Goal: Navigation & Orientation: Find specific page/section

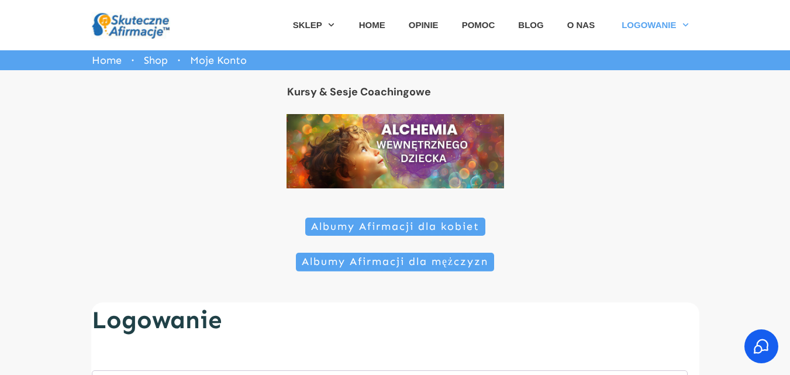
click at [378, 222] on span "Albumy Afirmacji dla kobiet" at bounding box center [395, 227] width 168 height 13
click at [385, 27] on span "HOME" at bounding box center [372, 25] width 26 height 18
click at [375, 27] on span "HOME" at bounding box center [372, 25] width 26 height 18
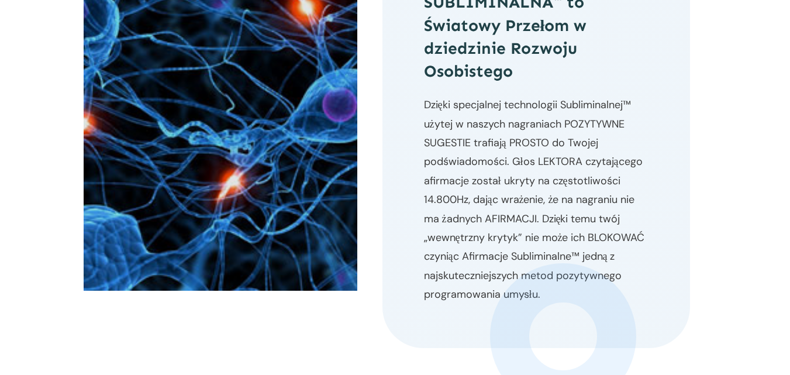
scroll to position [577, 0]
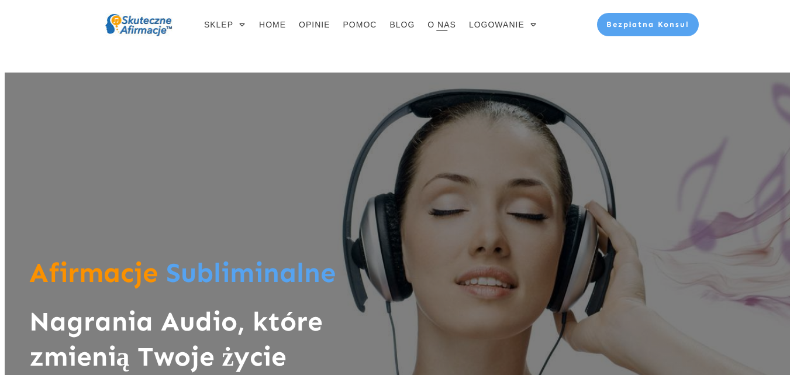
click at [452, 26] on span "O NAS" at bounding box center [442, 24] width 29 height 16
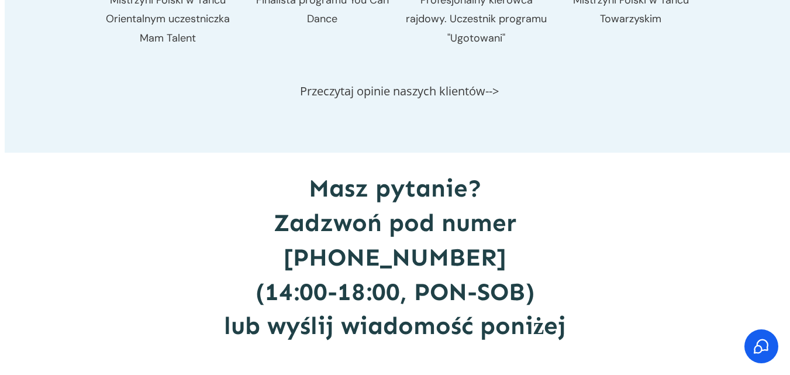
scroll to position [1802, 0]
